Goal: Check status: Check status

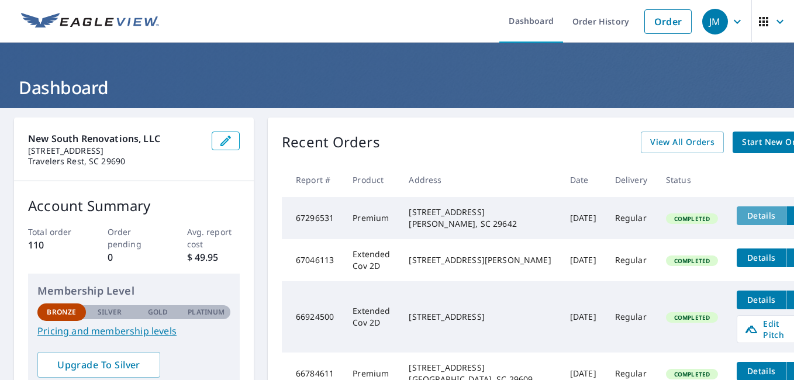
click at [743, 212] on span "Details" at bounding box center [760, 215] width 35 height 11
click at [791, 215] on icon "filesDropdownBtn-67296531" at bounding box center [798, 216] width 14 height 14
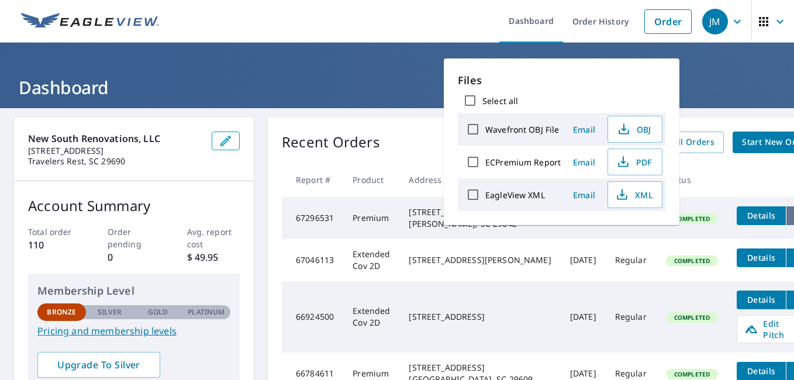
click at [791, 215] on icon "filesDropdownBtn-67296531" at bounding box center [798, 216] width 14 height 14
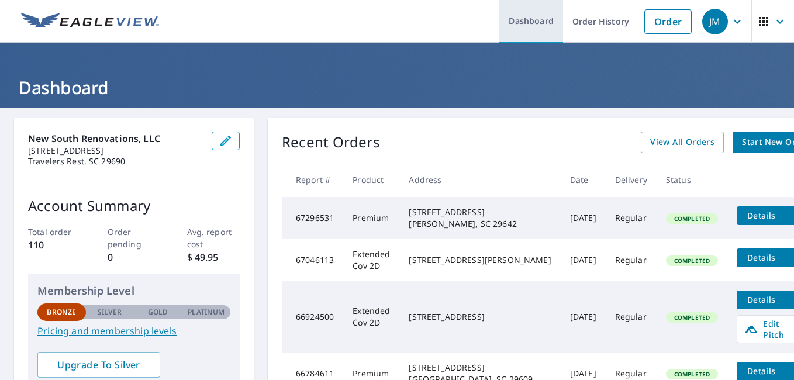
click at [538, 25] on link "Dashboard" at bounding box center [531, 21] width 64 height 43
click at [460, 217] on div "[STREET_ADDRESS] [PERSON_NAME], SC 29642" at bounding box center [479, 217] width 142 height 23
click at [667, 223] on span "Completed" at bounding box center [692, 218] width 50 height 8
click at [743, 216] on span "Details" at bounding box center [760, 215] width 35 height 11
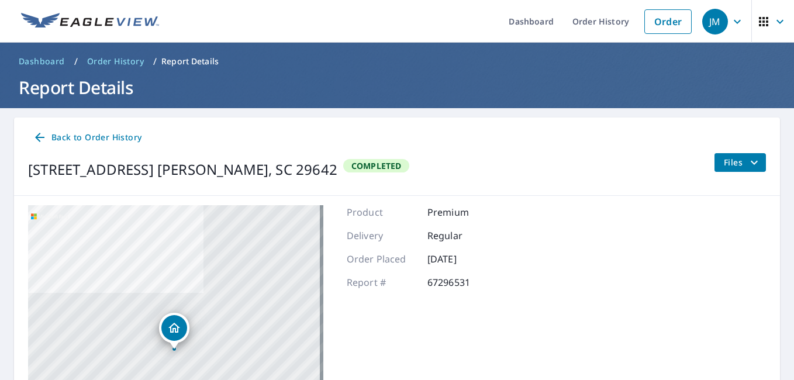
click at [736, 159] on span "Files" at bounding box center [741, 162] width 37 height 14
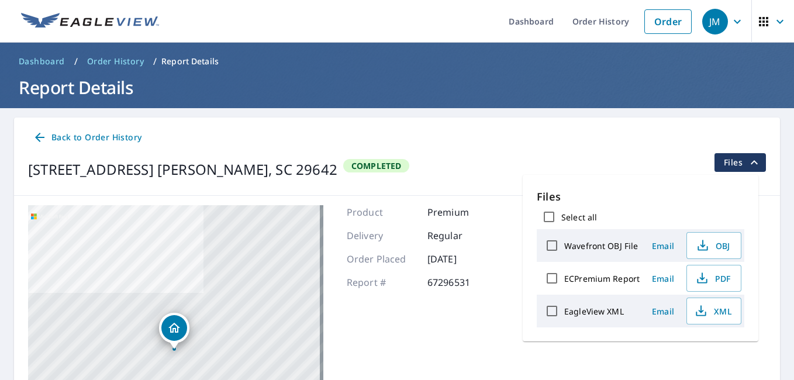
click at [736, 155] on span "Files" at bounding box center [741, 162] width 37 height 14
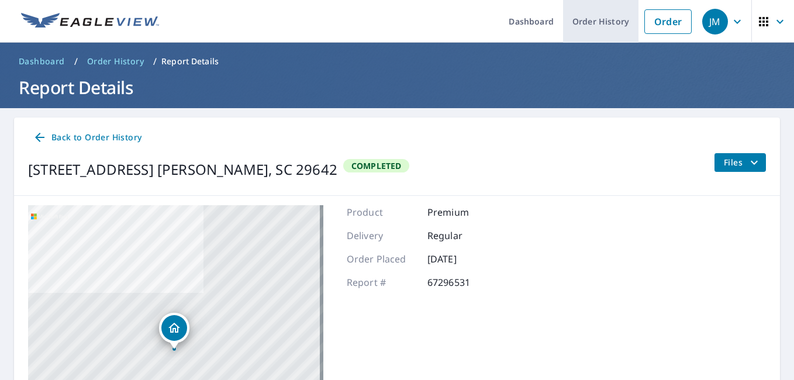
click at [597, 22] on link "Order History" at bounding box center [600, 21] width 75 height 43
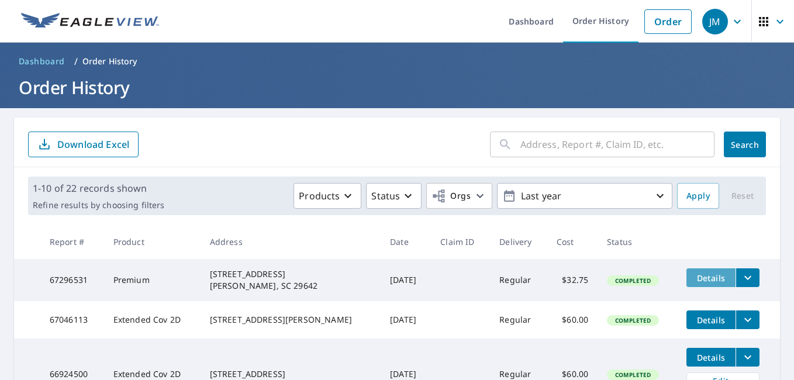
click at [700, 276] on span "Details" at bounding box center [710, 277] width 35 height 11
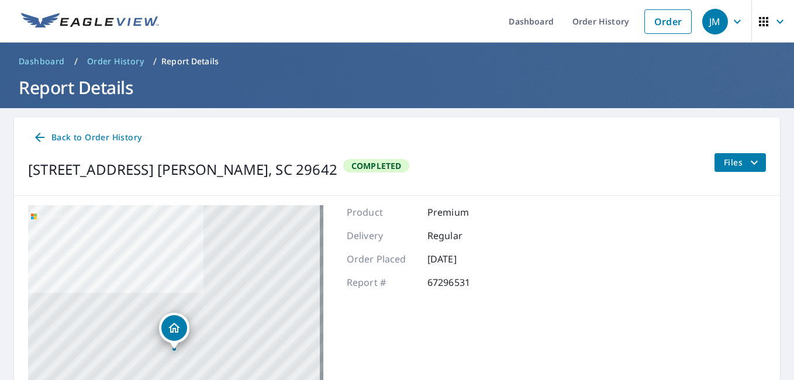
click at [105, 136] on span "Back to Order History" at bounding box center [87, 137] width 109 height 15
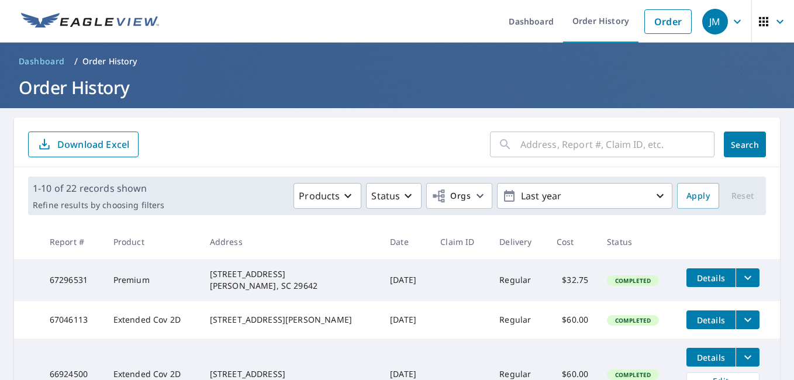
click at [405, 279] on td "[DATE]" at bounding box center [405, 280] width 50 height 42
click at [740, 275] on icon "filesDropdownBtn-67296531" at bounding box center [747, 278] width 14 height 14
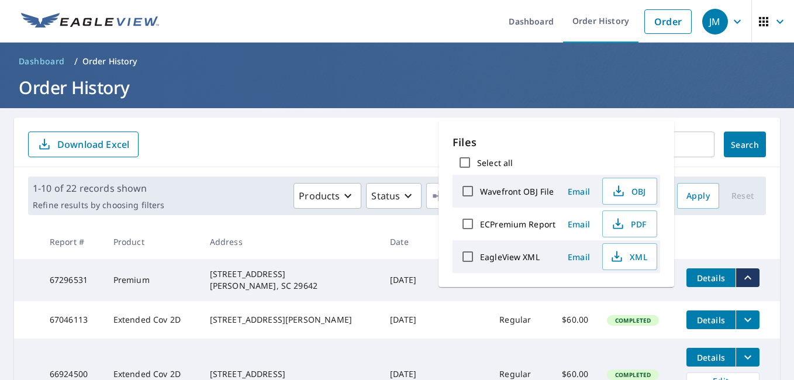
click at [740, 275] on icon "filesDropdownBtn-67296531" at bounding box center [747, 278] width 14 height 14
